Goal: Information Seeking & Learning: Learn about a topic

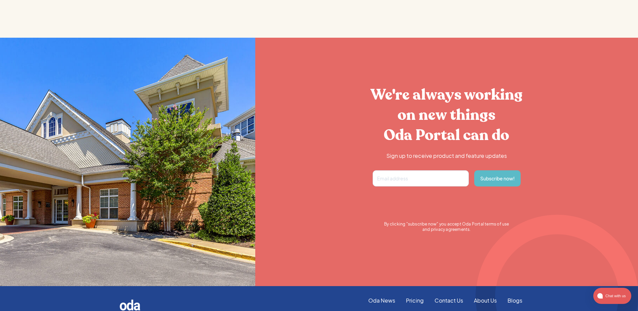
scroll to position [1266, 0]
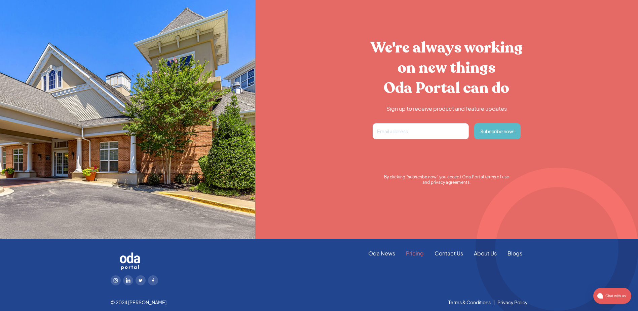
click at [419, 255] on link "Pricing" at bounding box center [414, 252] width 29 height 7
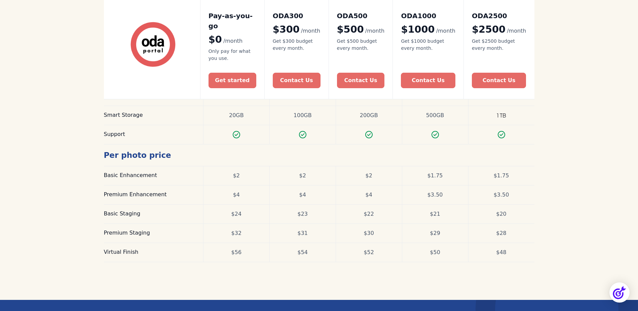
scroll to position [168, 0]
